Goal: Transaction & Acquisition: Subscribe to service/newsletter

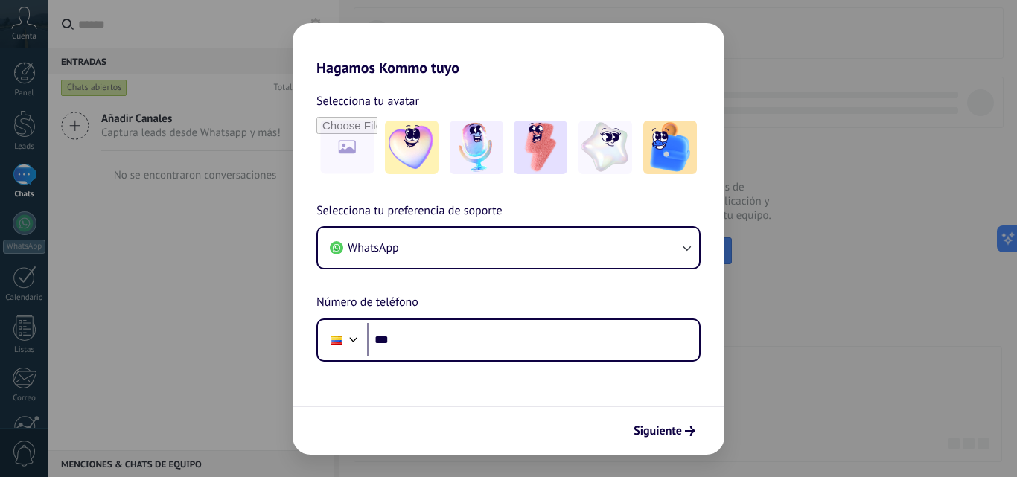
click at [150, 285] on div "Hagamos Kommo tuyo Selecciona tu avatar Selecciona tu preferencia de soporte Wh…" at bounding box center [508, 238] width 1017 height 477
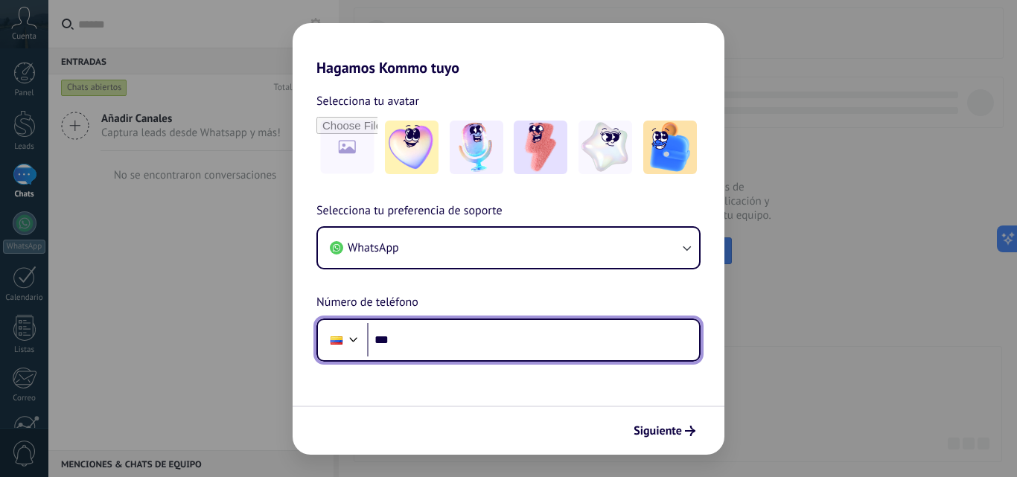
click at [415, 341] on input "***" at bounding box center [533, 340] width 332 height 34
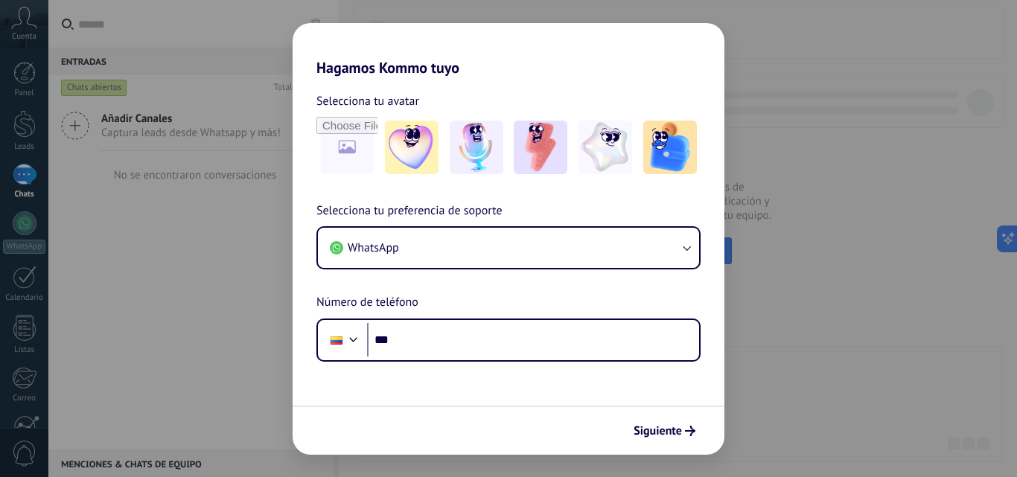
click at [191, 243] on div "Hagamos Kommo tuyo Selecciona tu avatar Selecciona tu preferencia de soporte Wh…" at bounding box center [508, 238] width 1017 height 477
click at [490, 50] on h2 "Hagamos Kommo tuyo" at bounding box center [509, 50] width 432 height 54
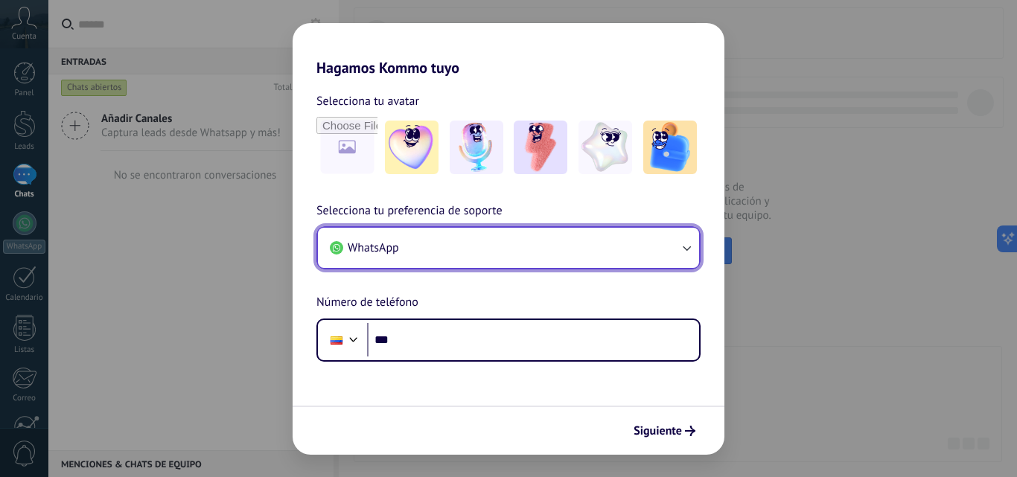
click at [687, 252] on icon "button" at bounding box center [686, 248] width 15 height 15
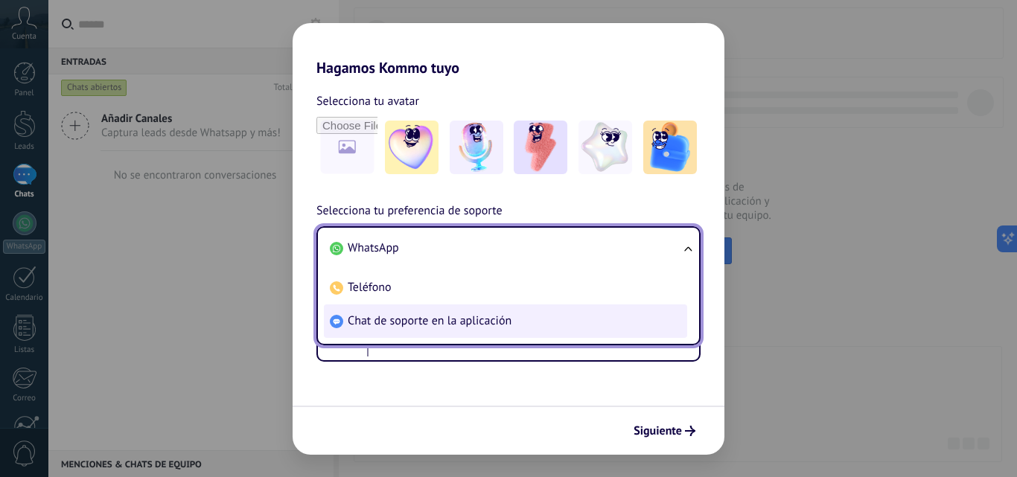
click at [418, 324] on span "Chat de soporte en la aplicación" at bounding box center [430, 320] width 164 height 15
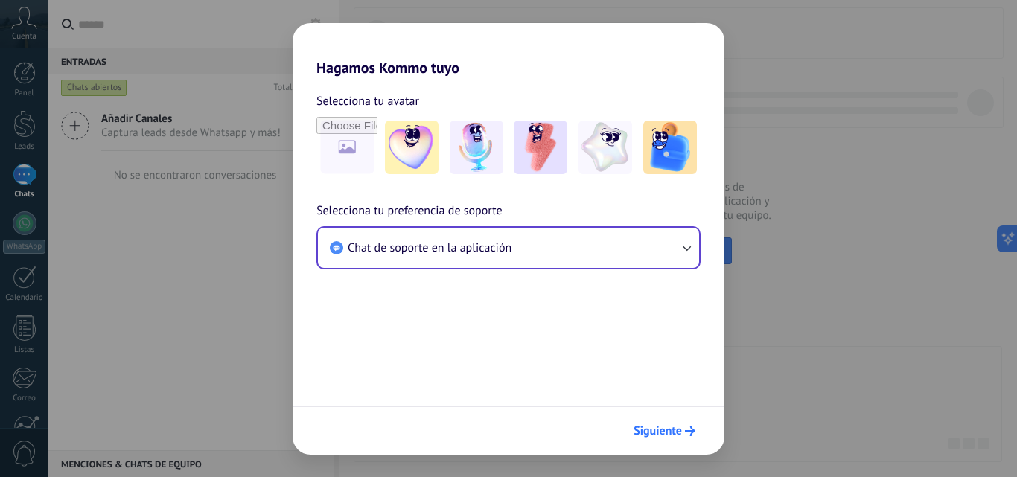
click at [660, 436] on span "Siguiente" at bounding box center [658, 431] width 48 height 10
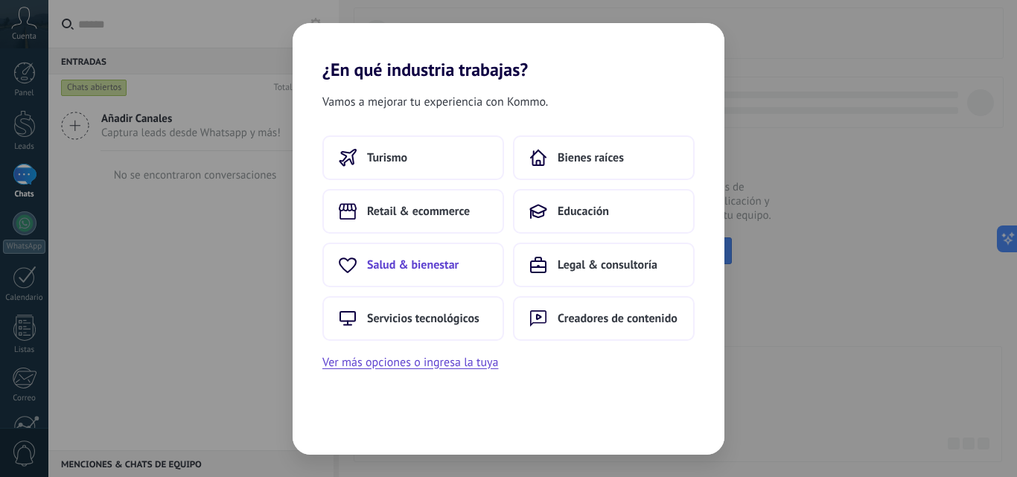
click at [396, 250] on button "Salud & bienestar" at bounding box center [413, 265] width 182 height 45
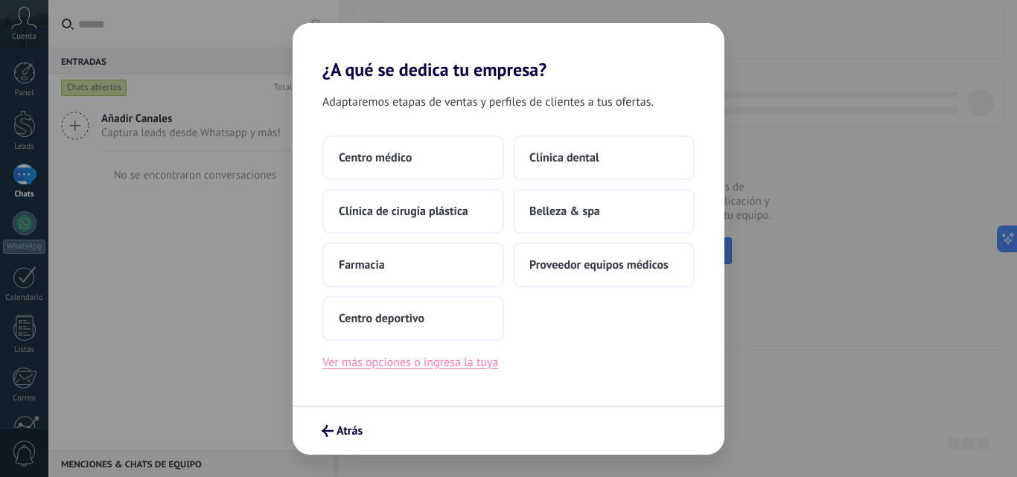
click at [439, 366] on button "Ver más opciones o ingresa la tuya" at bounding box center [410, 362] width 176 height 19
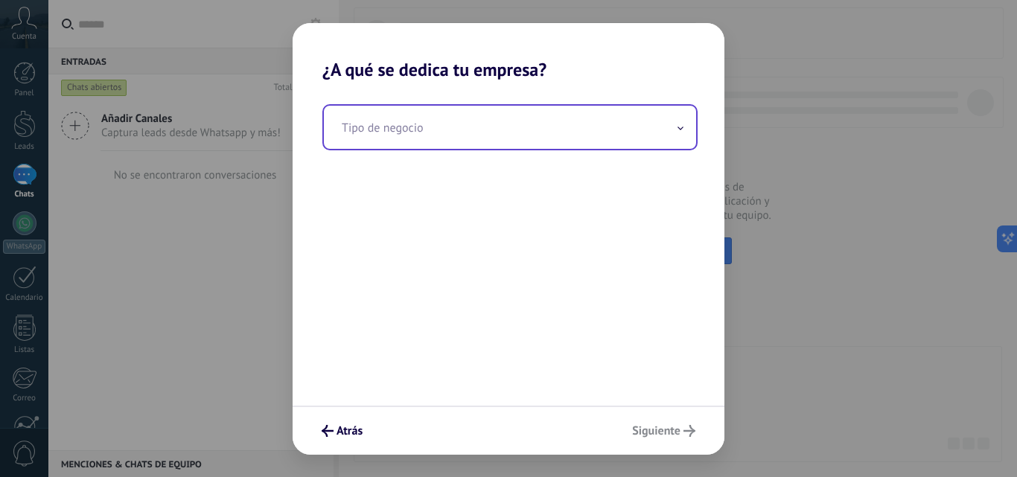
click at [463, 135] on input "text" at bounding box center [510, 127] width 372 height 43
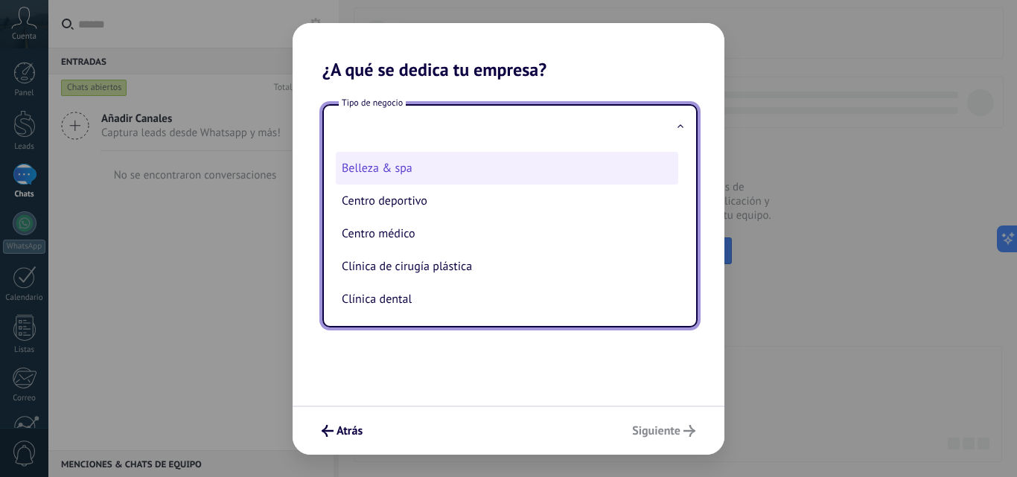
scroll to position [67, 0]
click at [423, 168] on li "Centro médico" at bounding box center [507, 166] width 343 height 33
type input "**********"
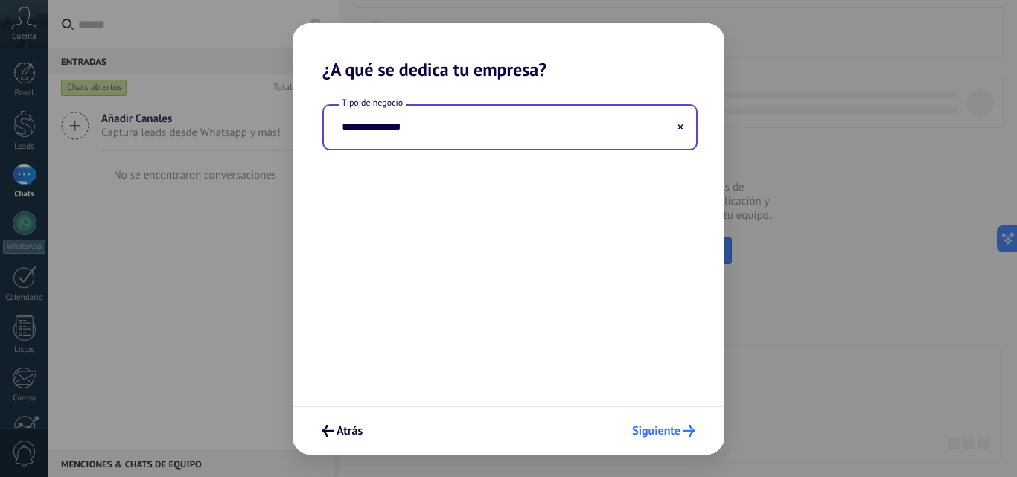
click at [648, 422] on button "Siguiente" at bounding box center [663, 430] width 77 height 25
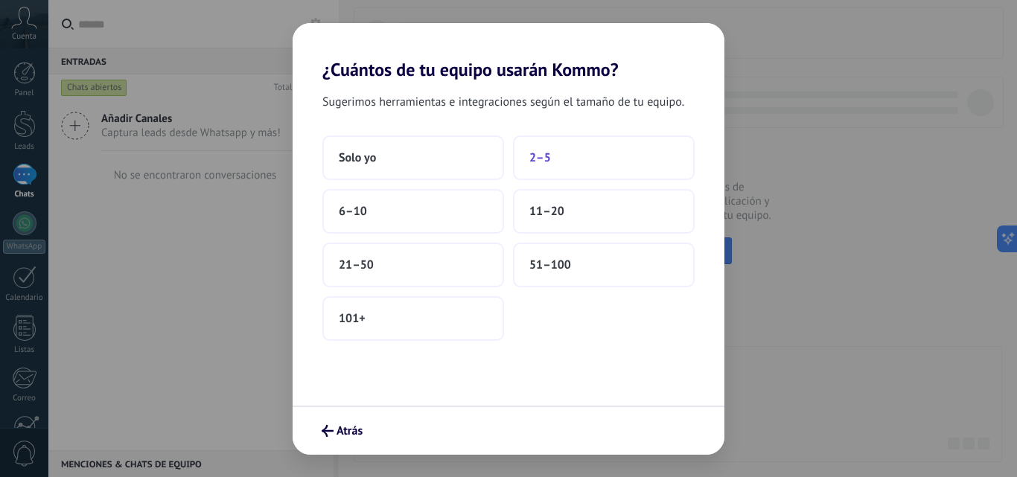
click at [538, 159] on span "2–5" at bounding box center [540, 157] width 22 height 15
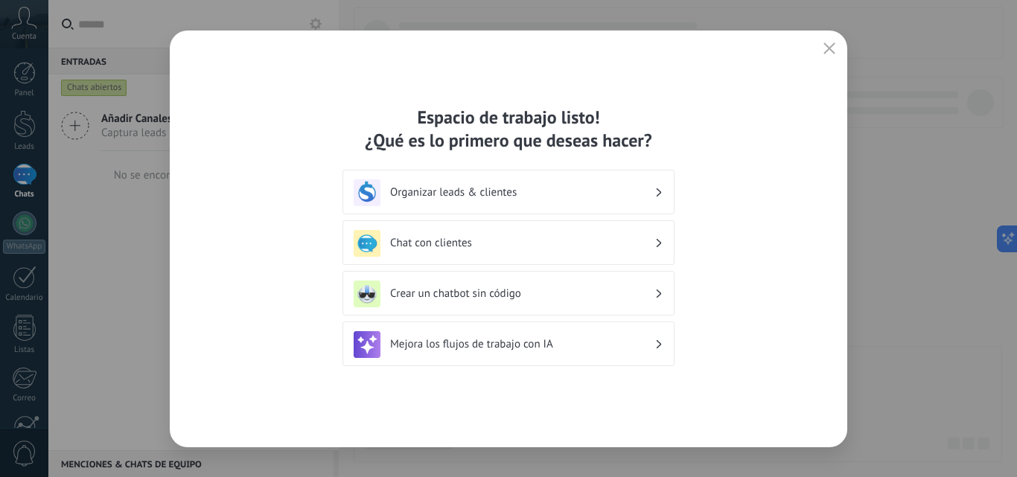
click at [827, 51] on icon "button" at bounding box center [830, 48] width 12 height 12
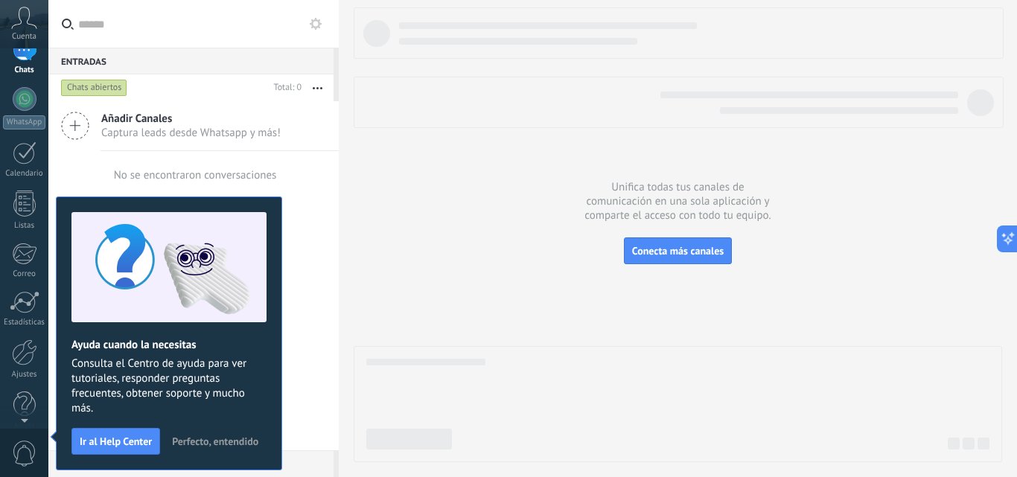
scroll to position [0, 0]
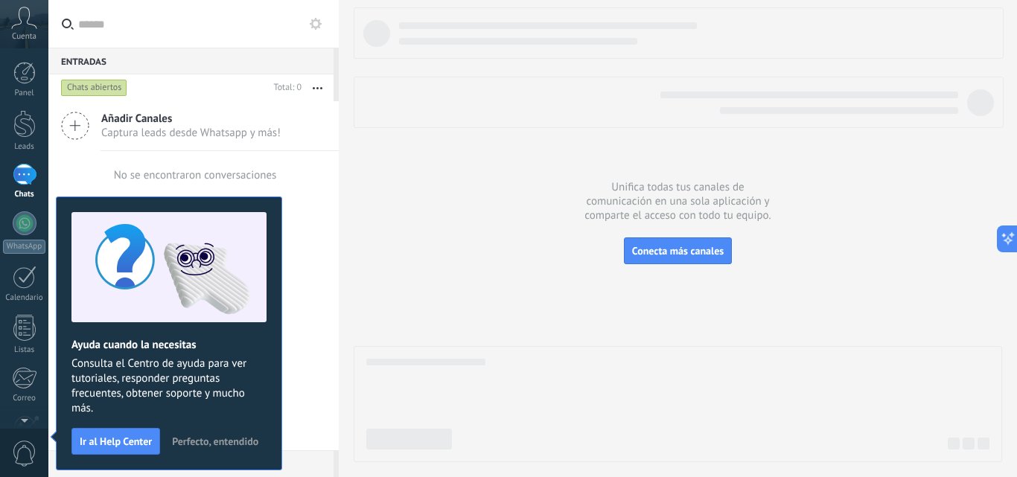
click at [17, 26] on icon at bounding box center [24, 18] width 26 height 22
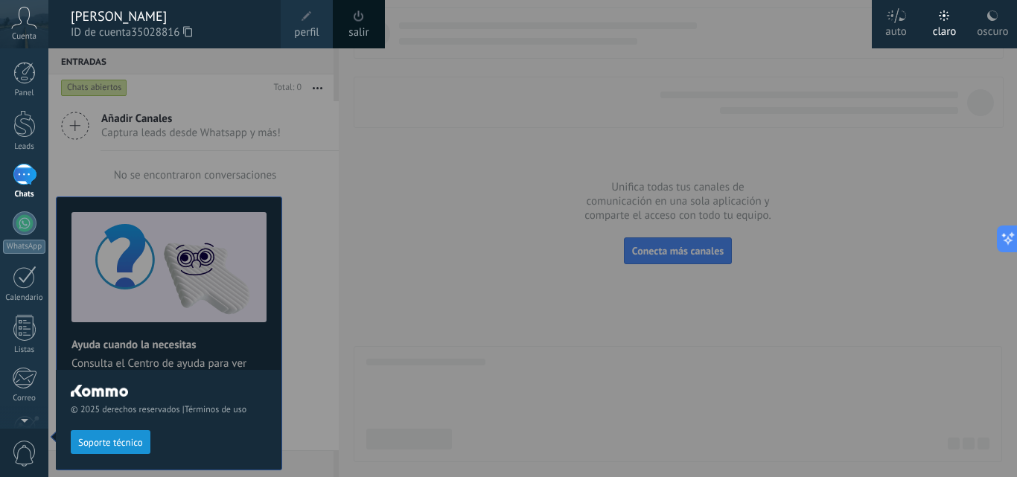
click at [382, 352] on div at bounding box center [556, 238] width 1017 height 477
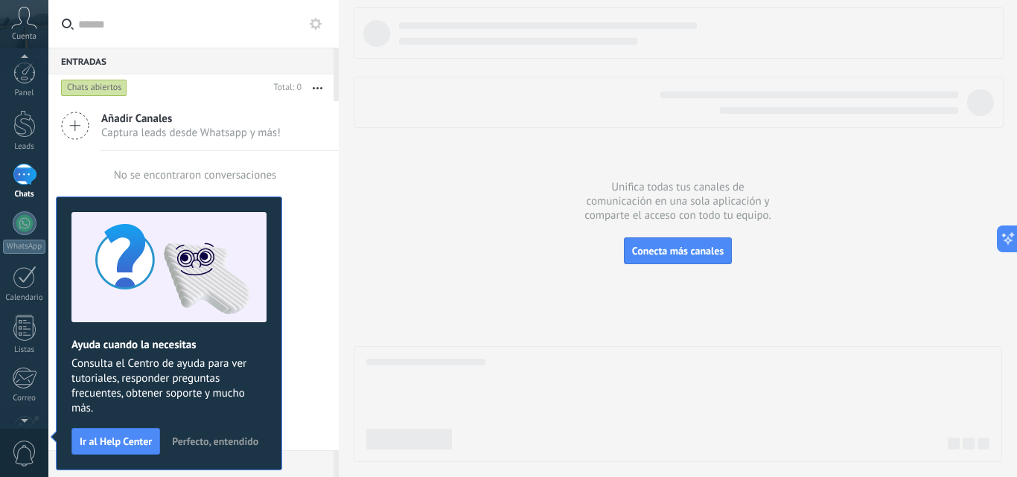
scroll to position [2, 0]
click at [21, 453] on span "0" at bounding box center [24, 454] width 25 height 26
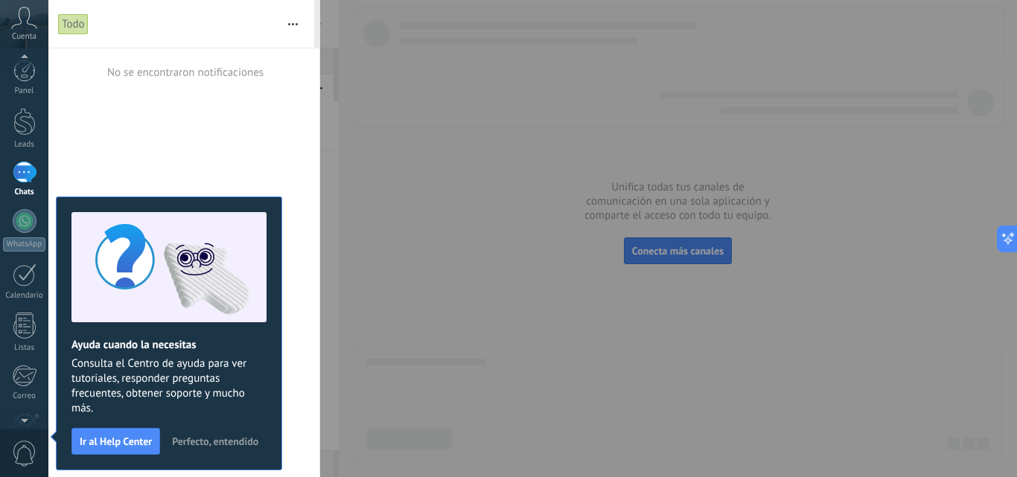
click at [21, 453] on span "0" at bounding box center [24, 454] width 25 height 26
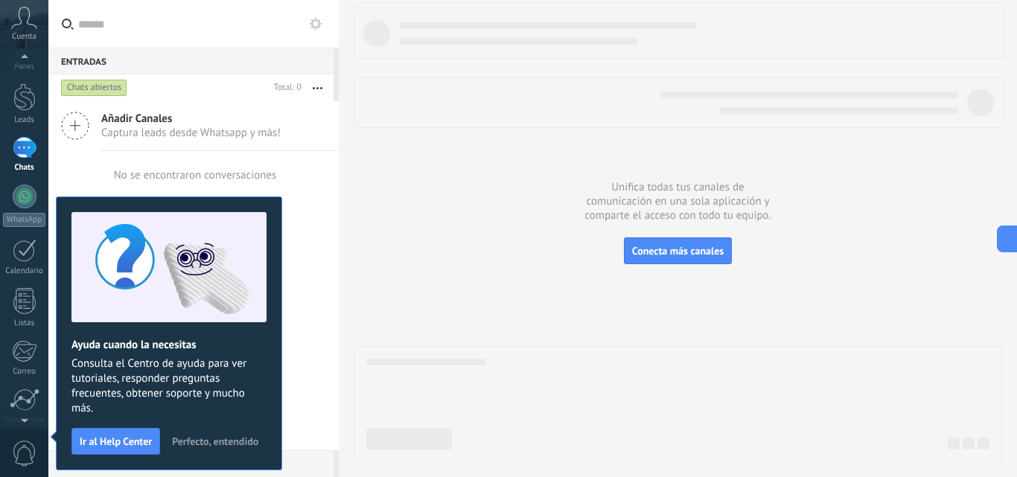
scroll to position [0, 0]
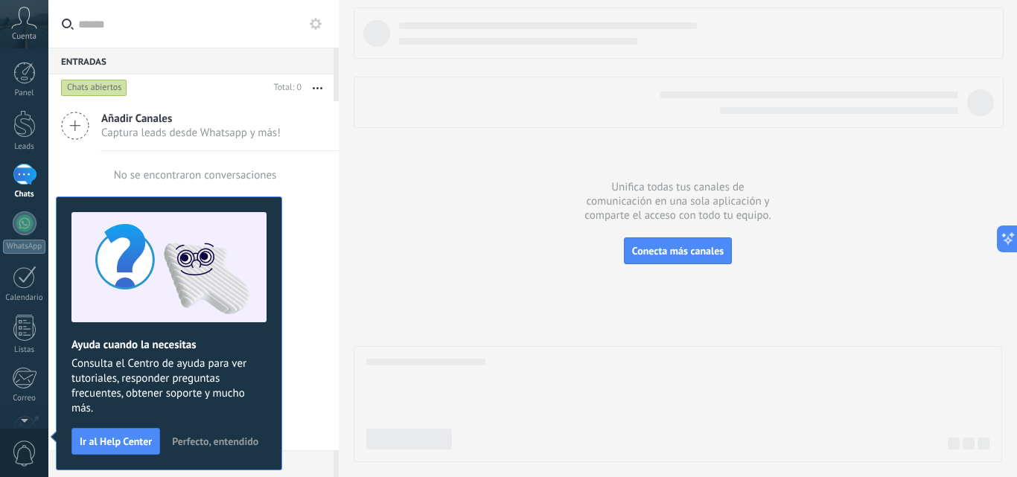
click at [29, 31] on div "Cuenta" at bounding box center [24, 24] width 48 height 48
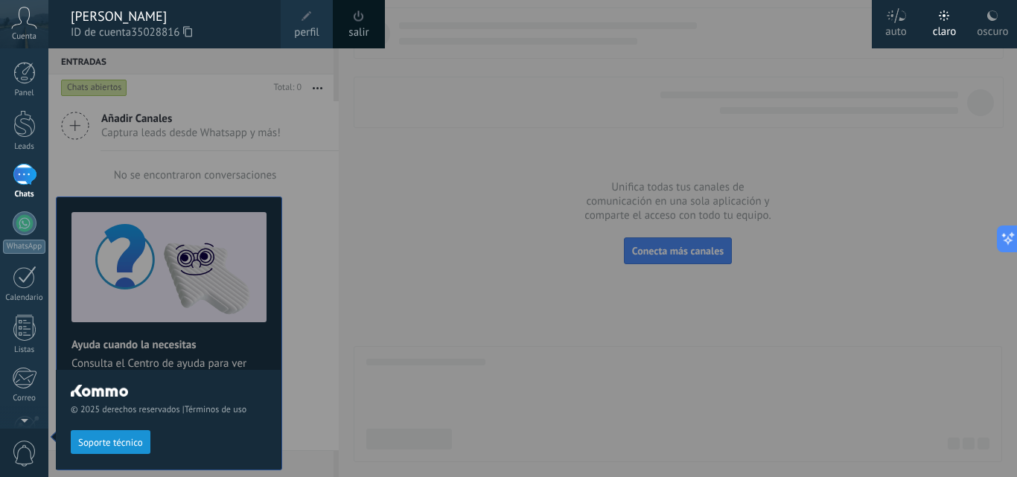
click at [175, 20] on div "[PERSON_NAME]" at bounding box center [168, 16] width 195 height 16
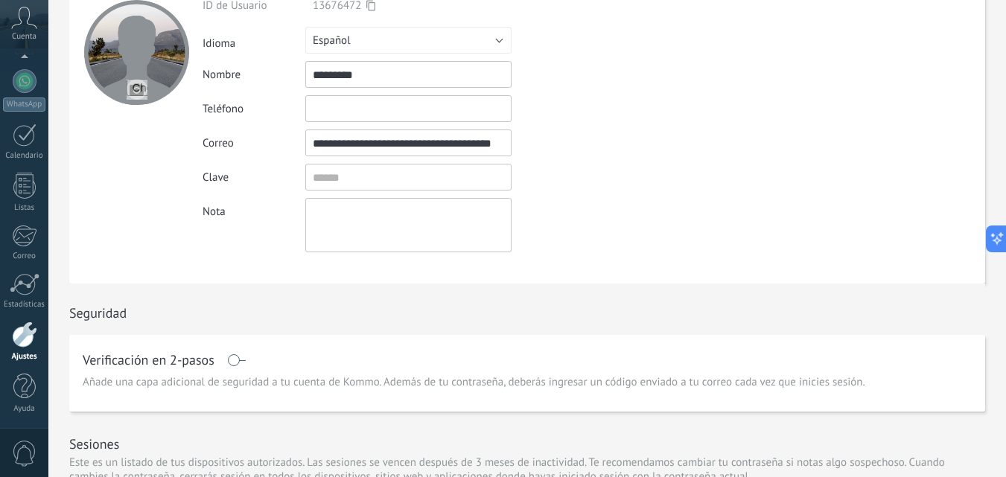
scroll to position [223, 0]
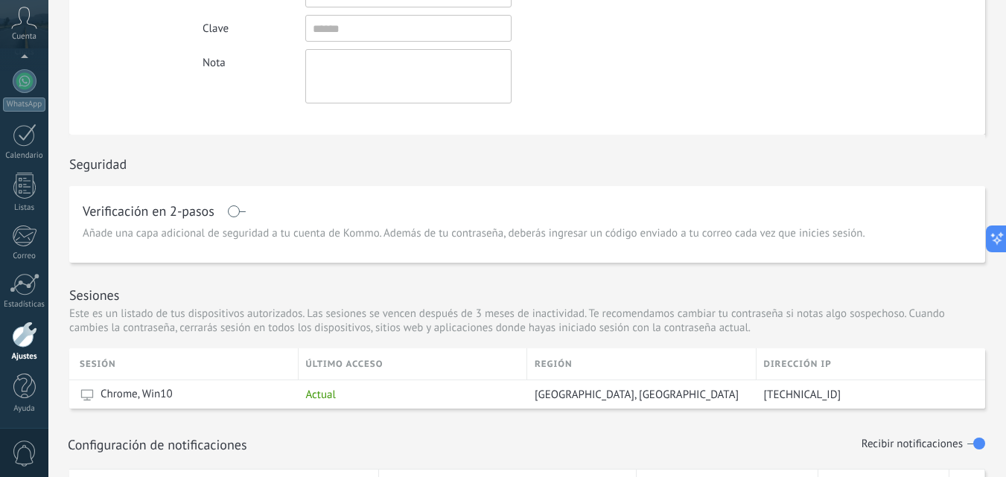
click at [19, 331] on div at bounding box center [24, 335] width 25 height 26
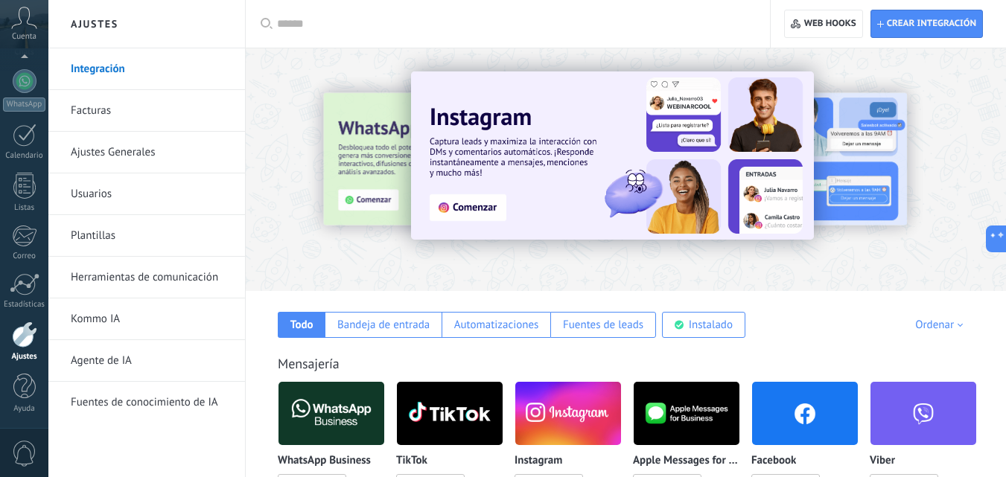
click at [90, 112] on link "Facturas" at bounding box center [150, 111] width 159 height 42
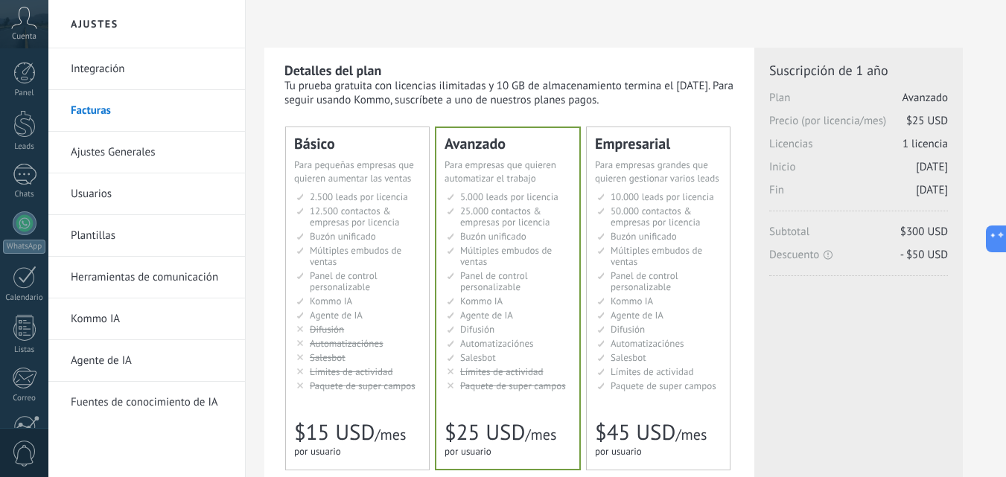
click at [689, 236] on li "Общий inbox Unified inbox Buzón unificado Inbox unificado Inbox terpadu Birleşi…" at bounding box center [659, 236] width 124 height 11
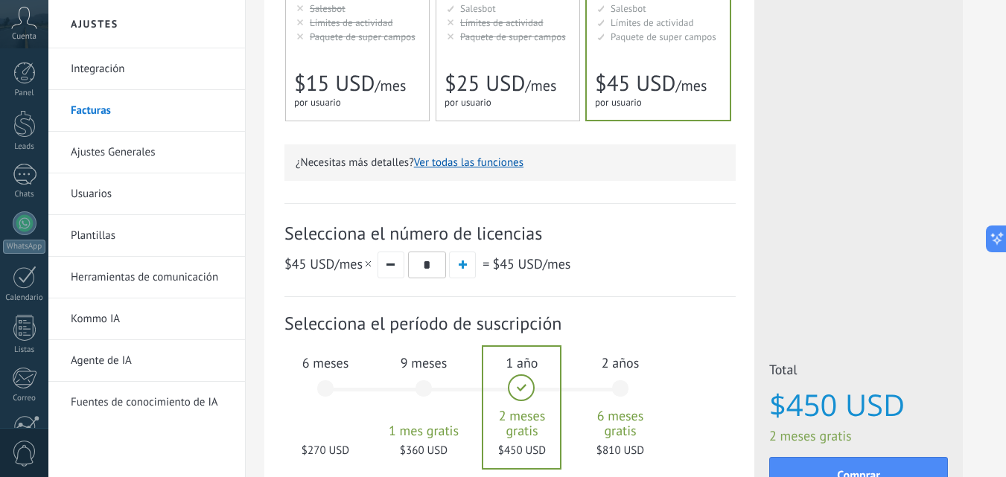
scroll to position [447, 0]
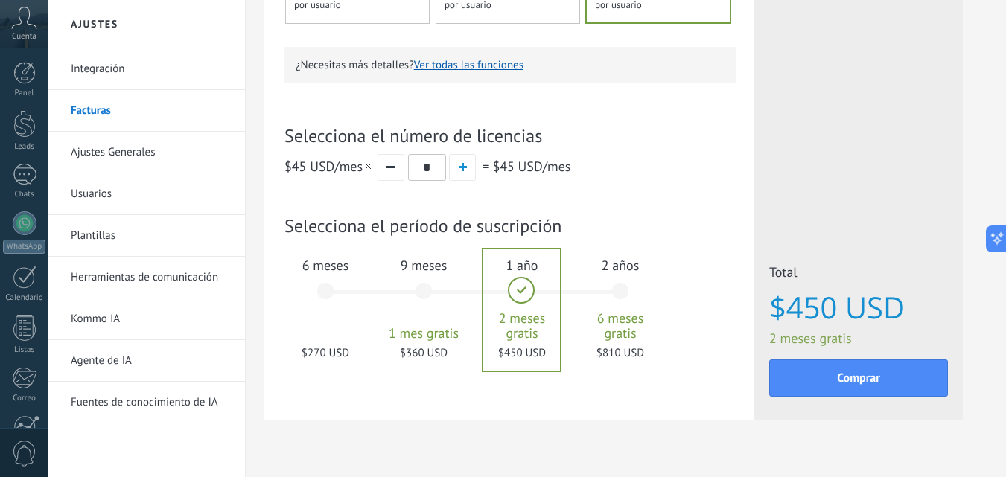
click at [303, 302] on div "6 meses $270 USD" at bounding box center [325, 298] width 80 height 105
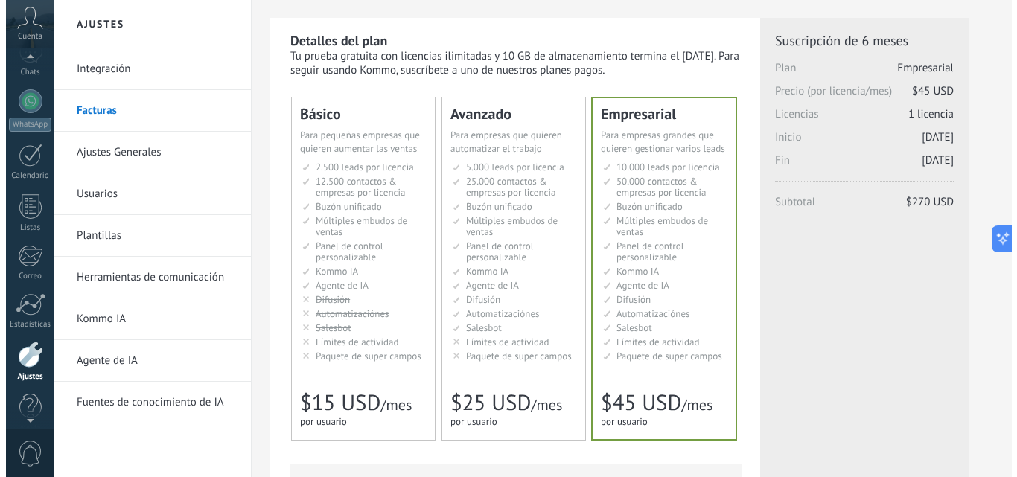
scroll to position [115, 0]
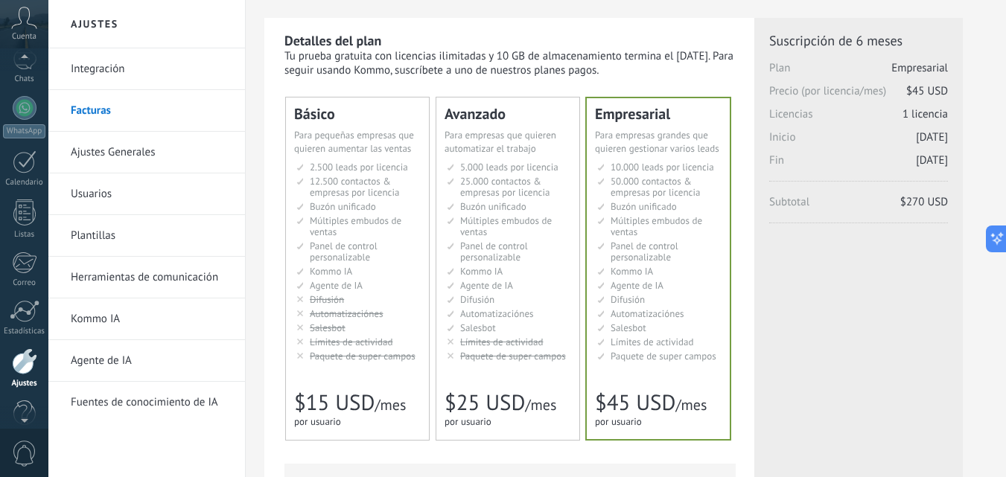
click at [36, 34] on div "Cuenta" at bounding box center [24, 24] width 48 height 48
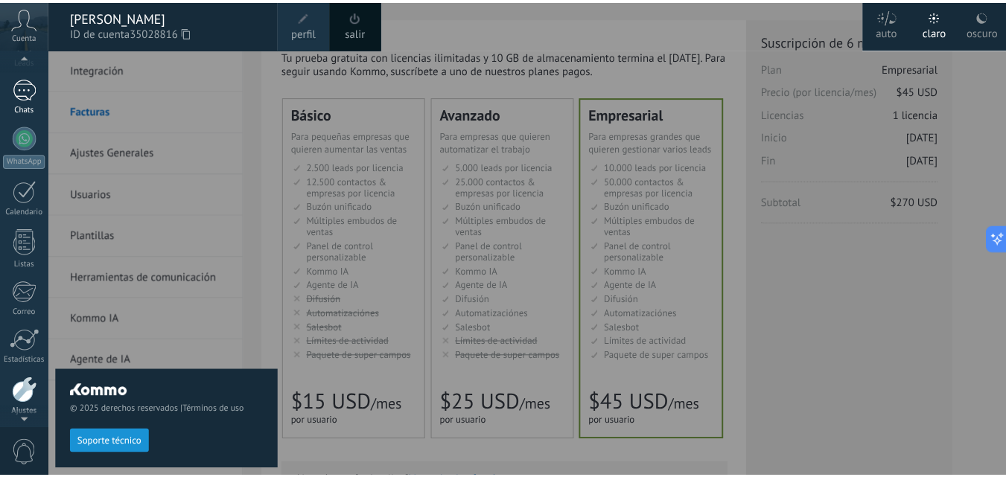
scroll to position [0, 0]
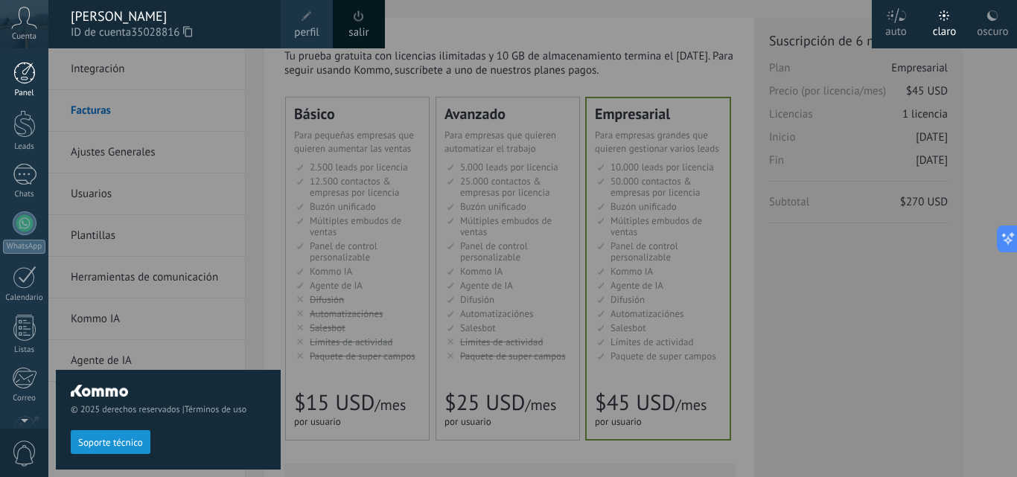
click at [31, 86] on link "Panel" at bounding box center [24, 80] width 48 height 36
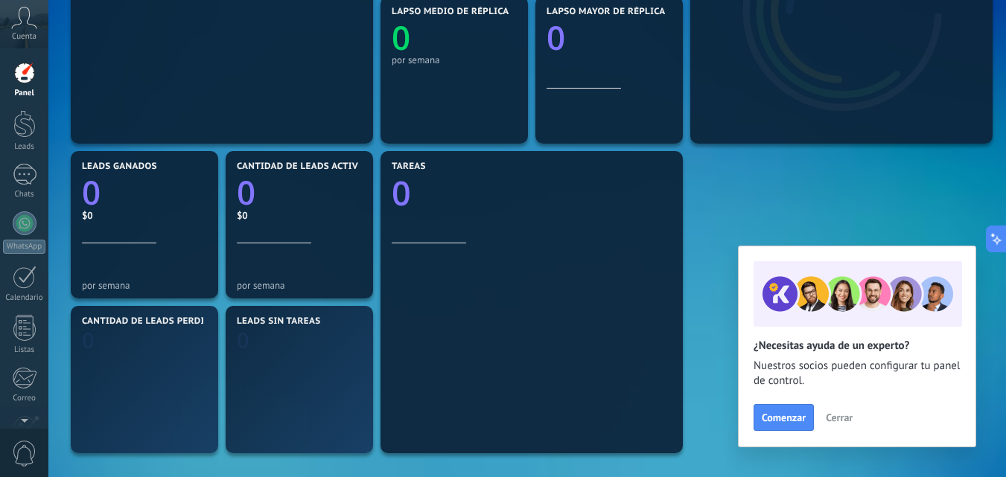
scroll to position [372, 0]
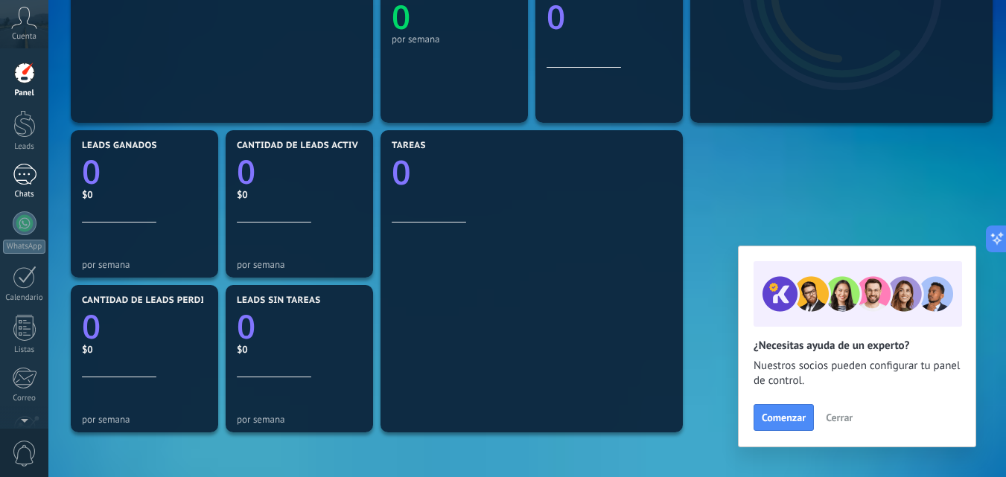
click at [26, 165] on div at bounding box center [25, 175] width 24 height 22
